Goal: Task Accomplishment & Management: Complete application form

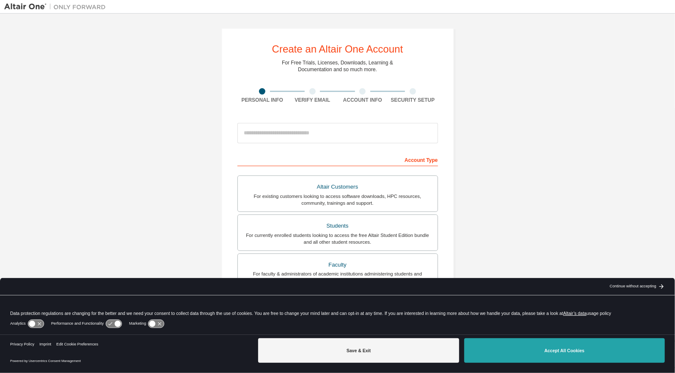
click at [567, 348] on button "Accept All Cookies" at bounding box center [564, 350] width 201 height 25
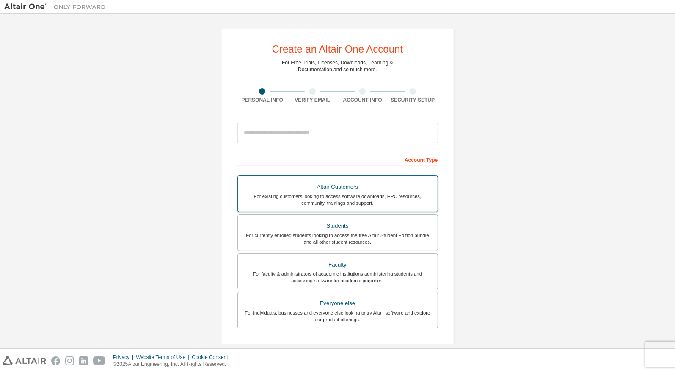
click at [355, 195] on div "For existing customers looking to access software downloads, HPC resources, com…" at bounding box center [338, 200] width 190 height 14
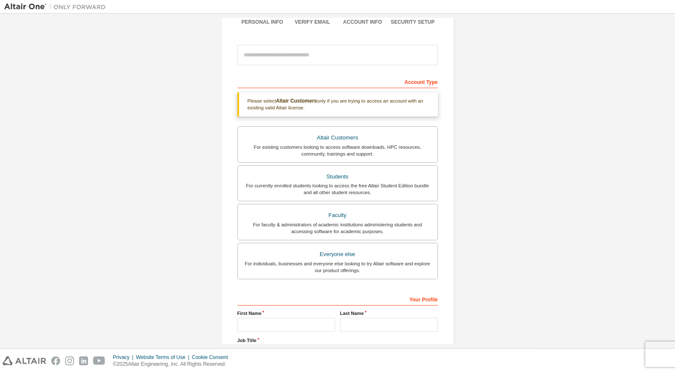
scroll to position [149, 0]
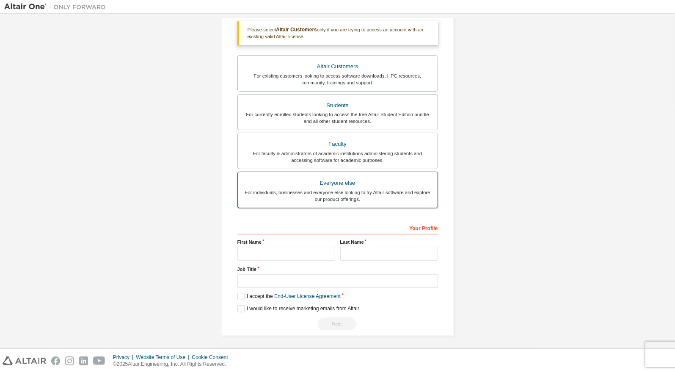
click at [341, 191] on div "For individuals, businesses and everyone else looking to try Altair software an…" at bounding box center [338, 196] width 190 height 14
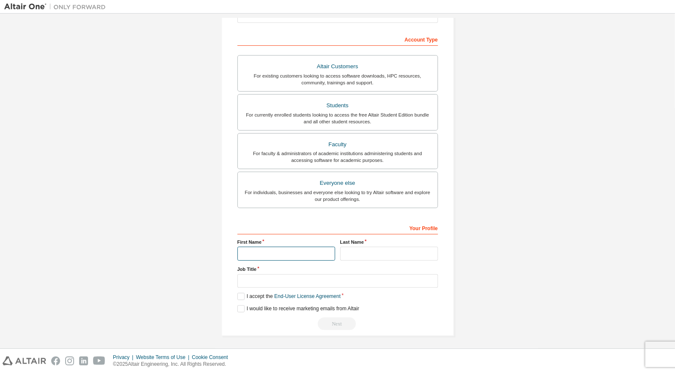
click at [262, 250] on input "text" at bounding box center [286, 253] width 98 height 14
type input "********"
type input "*****"
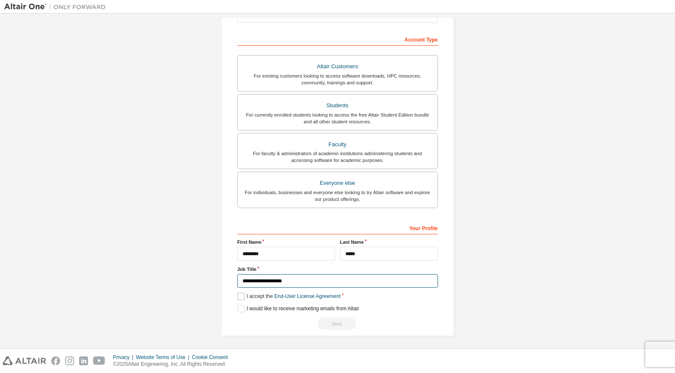
type input "**********"
click at [238, 295] on label "I accept the End-User License Agreement" at bounding box center [288, 296] width 103 height 7
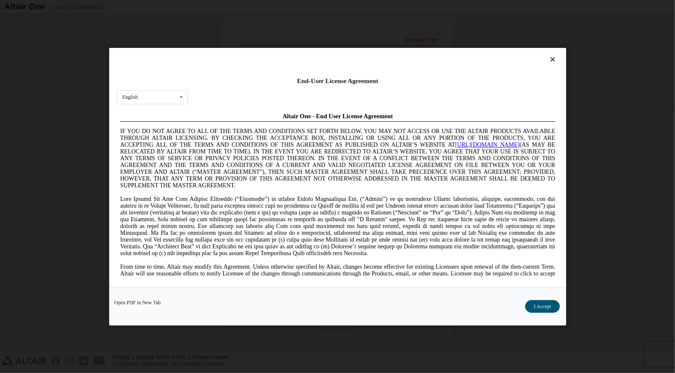
scroll to position [0, 0]
click at [546, 302] on button "I Accept" at bounding box center [542, 305] width 35 height 13
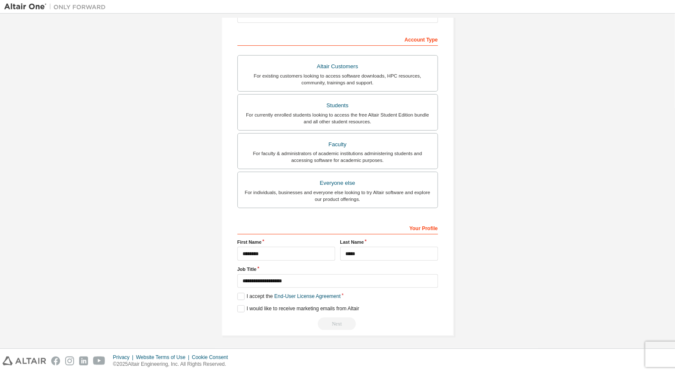
click at [340, 321] on div "Next" at bounding box center [337, 323] width 201 height 13
click at [325, 297] on link "End-User License Agreement" at bounding box center [307, 296] width 66 height 6
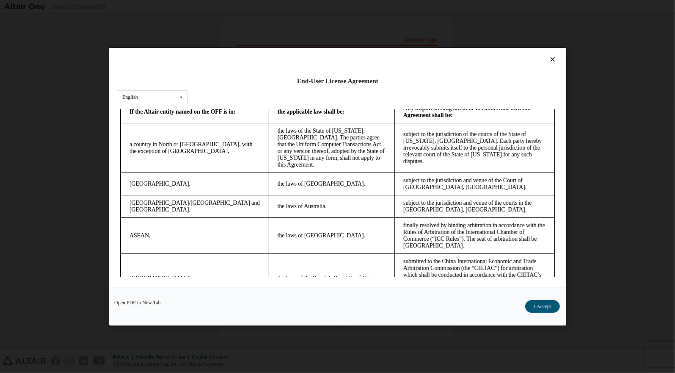
scroll to position [2333, 0]
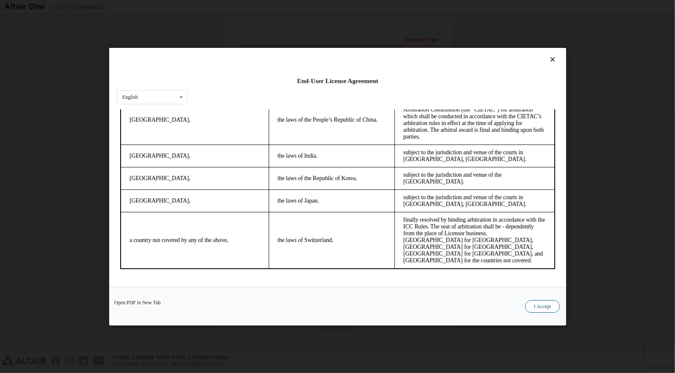
click at [541, 308] on button "I Accept" at bounding box center [542, 305] width 35 height 13
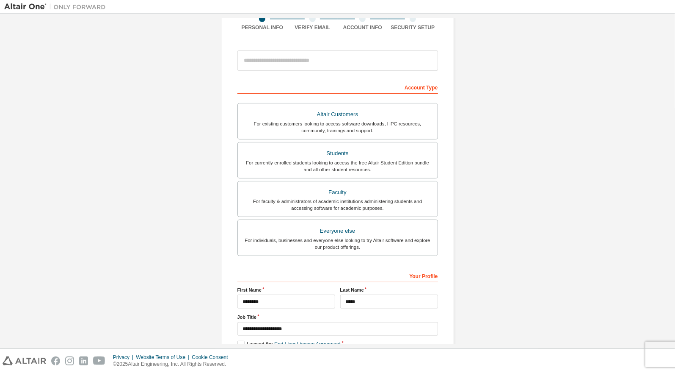
scroll to position [120, 0]
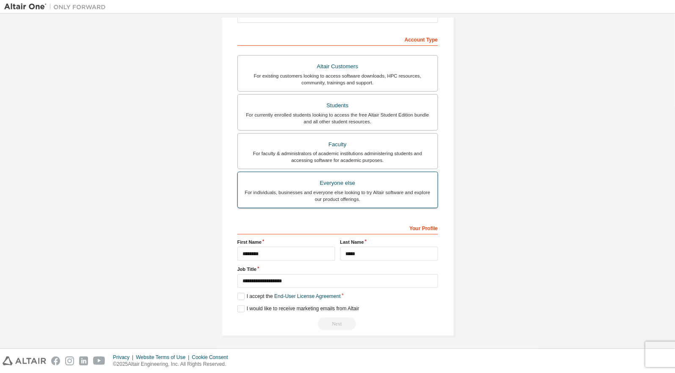
click at [385, 192] on div "For individuals, businesses and everyone else looking to try Altair software an…" at bounding box center [338, 196] width 190 height 14
click at [341, 319] on div "Next" at bounding box center [337, 323] width 201 height 13
click at [238, 309] on label "I would like to receive marketing emails from Altair" at bounding box center [298, 308] width 122 height 7
click at [238, 308] on label "I would like to receive marketing emails from Altair" at bounding box center [298, 308] width 122 height 7
click at [339, 320] on div "Next" at bounding box center [337, 323] width 201 height 13
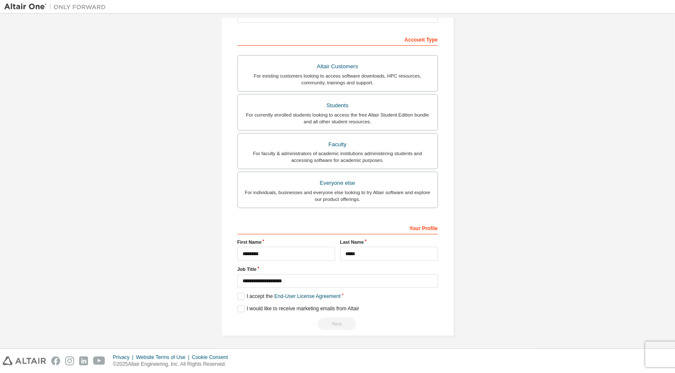
click at [335, 322] on div "Next" at bounding box center [337, 323] width 201 height 13
click at [328, 295] on link "End-User License Agreement" at bounding box center [307, 296] width 66 height 6
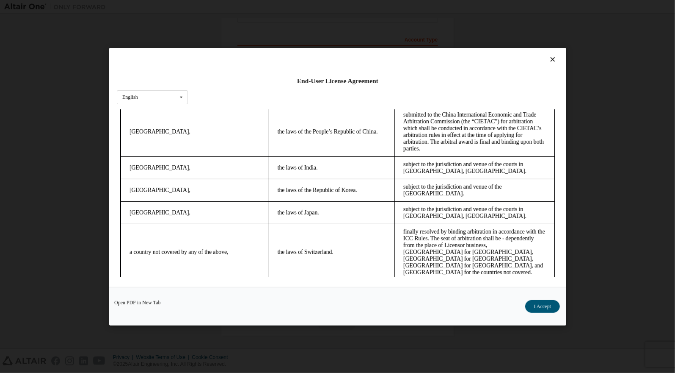
scroll to position [2333, 0]
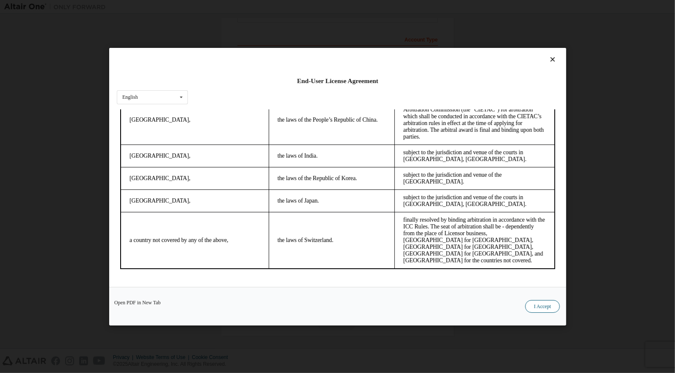
click at [544, 307] on button "I Accept" at bounding box center [542, 305] width 35 height 13
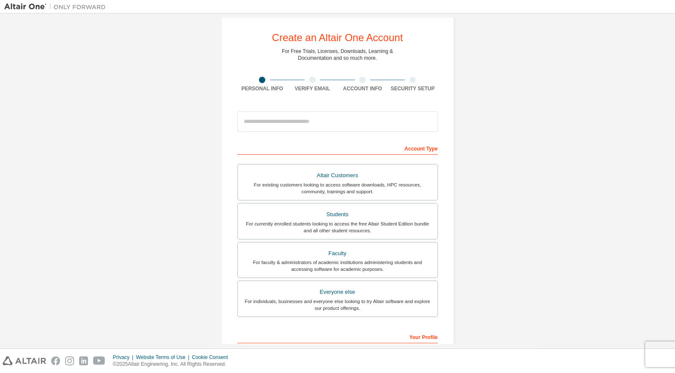
scroll to position [0, 0]
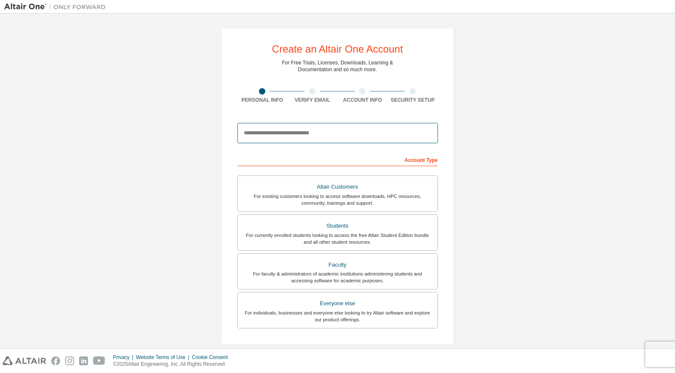
click at [307, 130] on input "email" at bounding box center [337, 133] width 201 height 20
type input "**********"
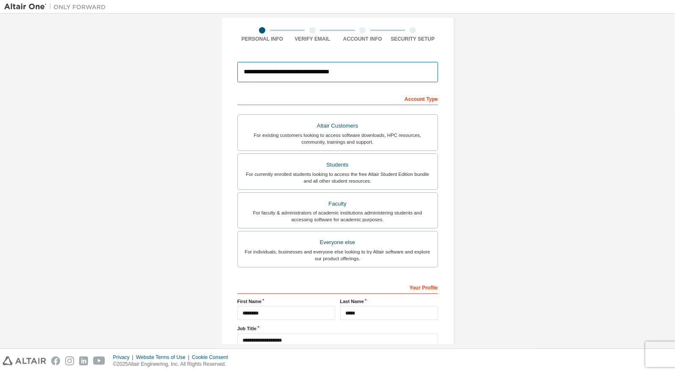
scroll to position [120, 0]
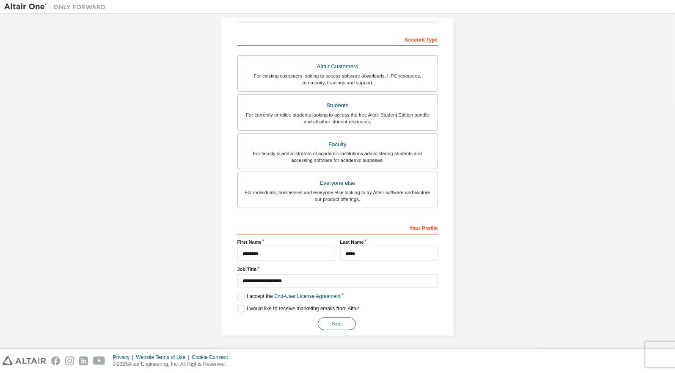
click at [344, 324] on button "Next" at bounding box center [337, 323] width 38 height 13
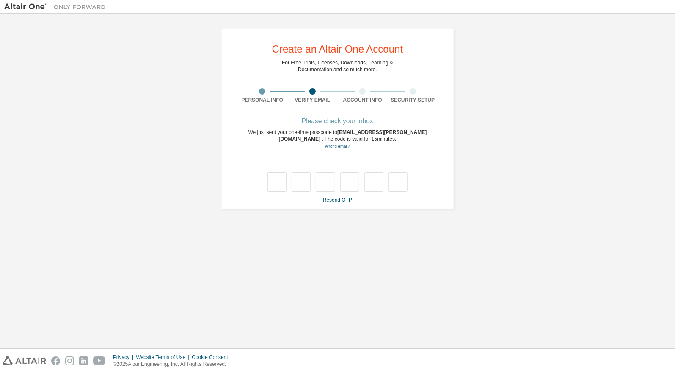
scroll to position [0, 0]
type input "*"
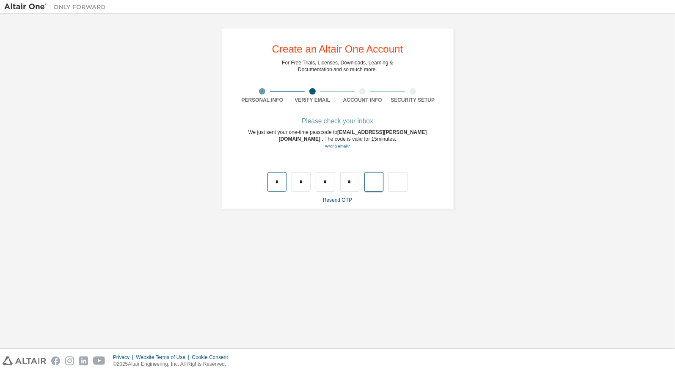
type input "*"
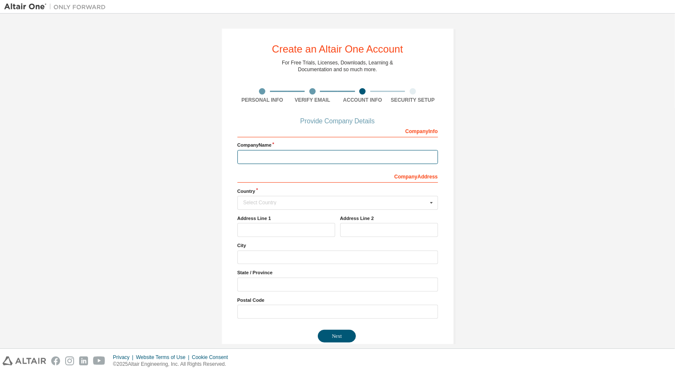
click at [291, 157] on input "text" at bounding box center [337, 157] width 201 height 14
click at [267, 155] on input "***" at bounding box center [337, 157] width 201 height 14
type input "**********"
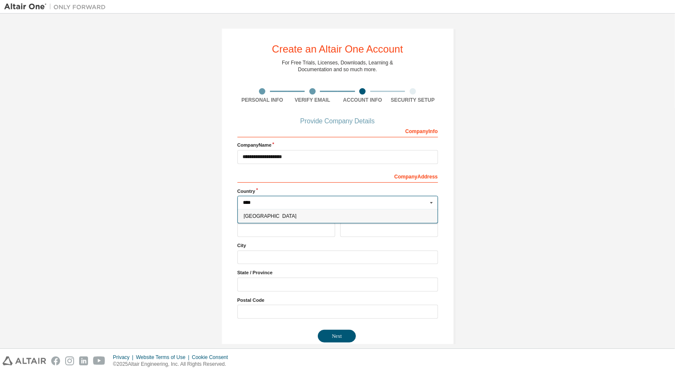
type input "*****"
type input "***"
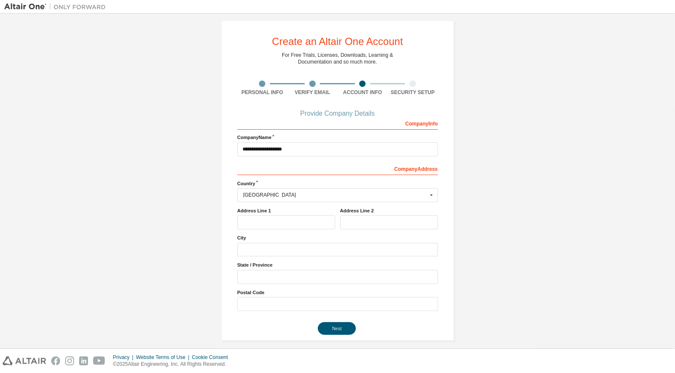
scroll to position [12, 0]
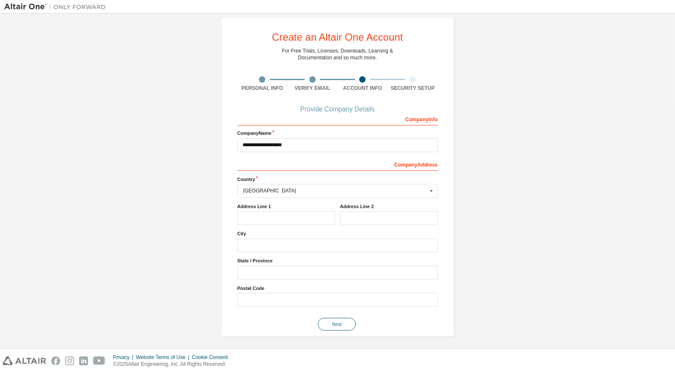
click at [339, 320] on button "Next" at bounding box center [337, 324] width 38 height 13
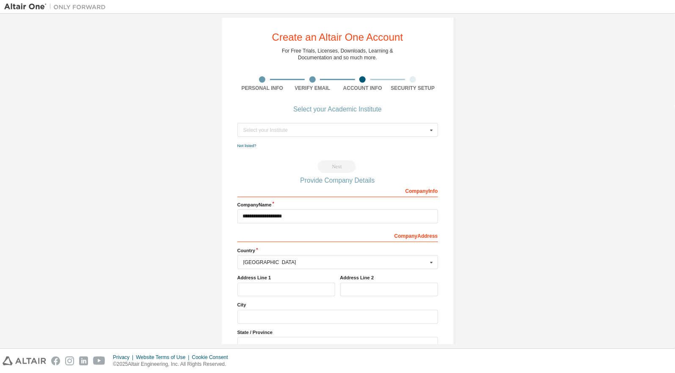
scroll to position [0, 0]
